Goal: Check status: Check status

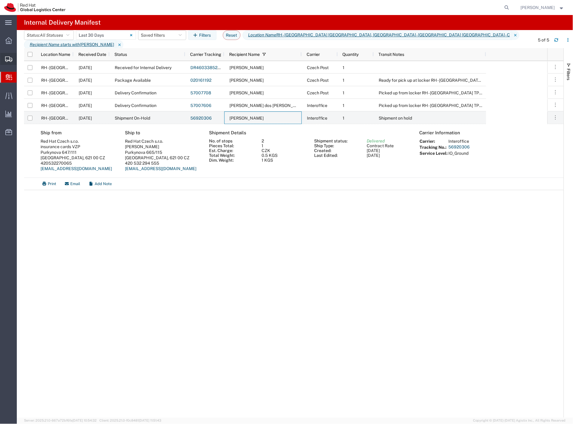
click at [0, 0] on span "Shipment Manager" at bounding box center [0, 0] width 0 height 0
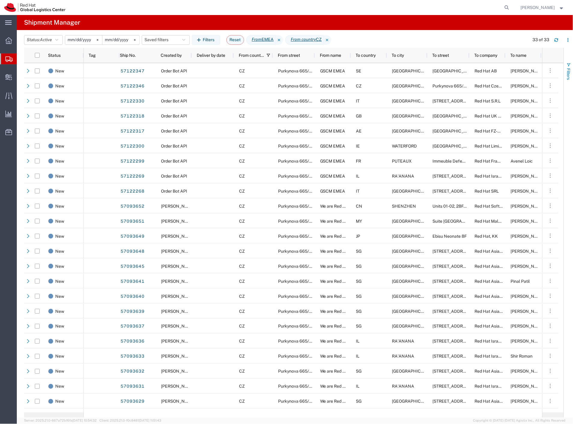
click at [567, 75] on span "Filters" at bounding box center [568, 74] width 5 height 12
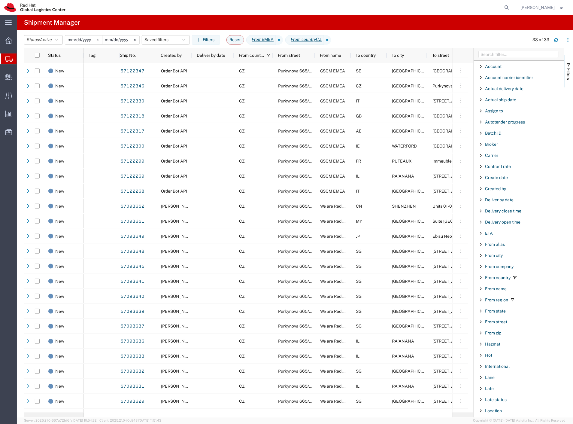
click at [493, 134] on span "Batch ID" at bounding box center [493, 133] width 17 height 5
type input "CR120555"
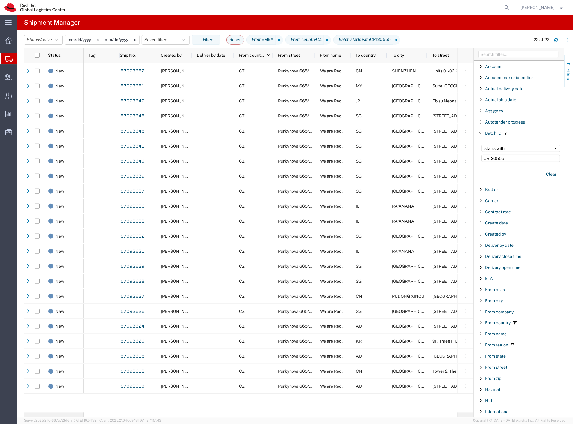
click at [572, 71] on button "Filters" at bounding box center [568, 71] width 9 height 32
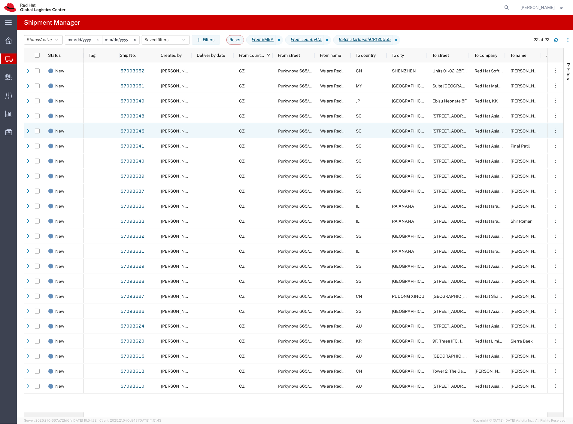
click at [472, 131] on div "Red Hat Asia Pacific Pte Ltd" at bounding box center [488, 130] width 36 height 15
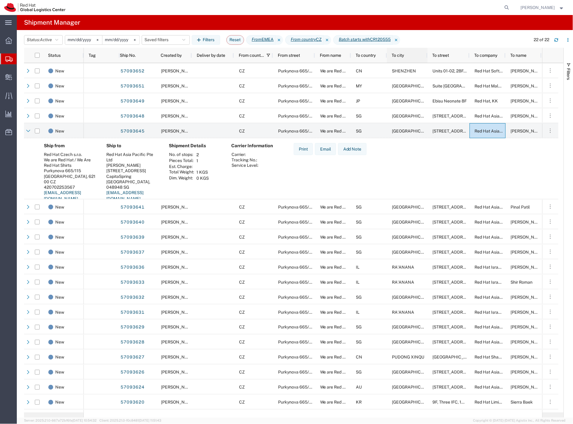
click at [398, 51] on div "To city" at bounding box center [408, 55] width 33 height 12
